Goal: Task Accomplishment & Management: Manage account settings

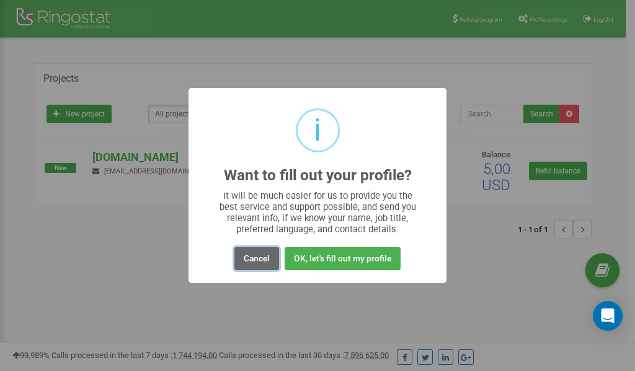
click at [261, 255] on button "Cancel" at bounding box center [256, 258] width 45 height 23
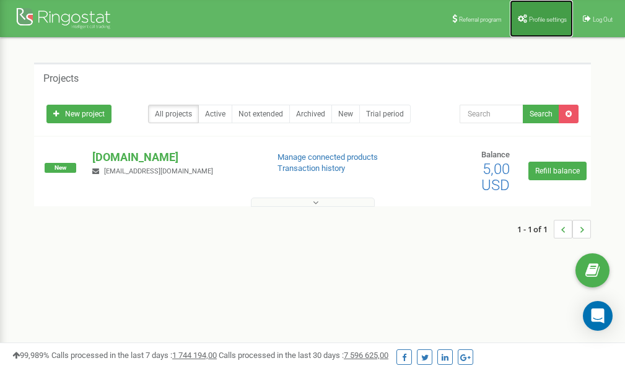
click at [540, 17] on span "Profile settings" at bounding box center [548, 19] width 38 height 7
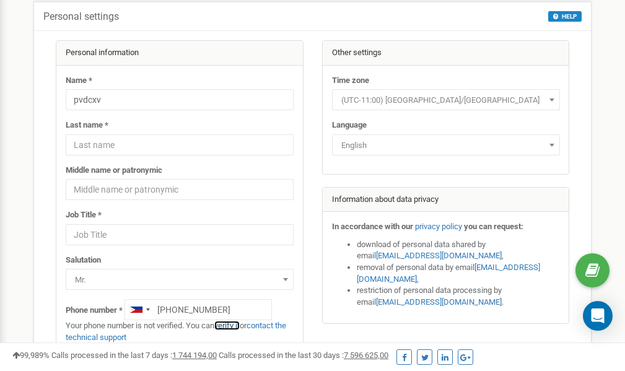
scroll to position [62, 0]
click at [234, 326] on link "verify it" at bounding box center [226, 325] width 25 height 9
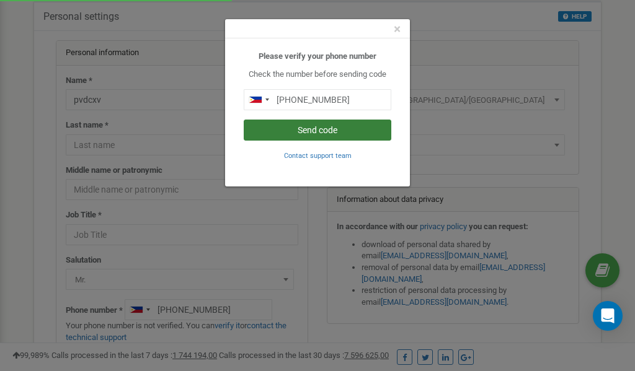
click at [311, 129] on button "Send code" at bounding box center [317, 130] width 147 height 21
